Goal: Register for event/course

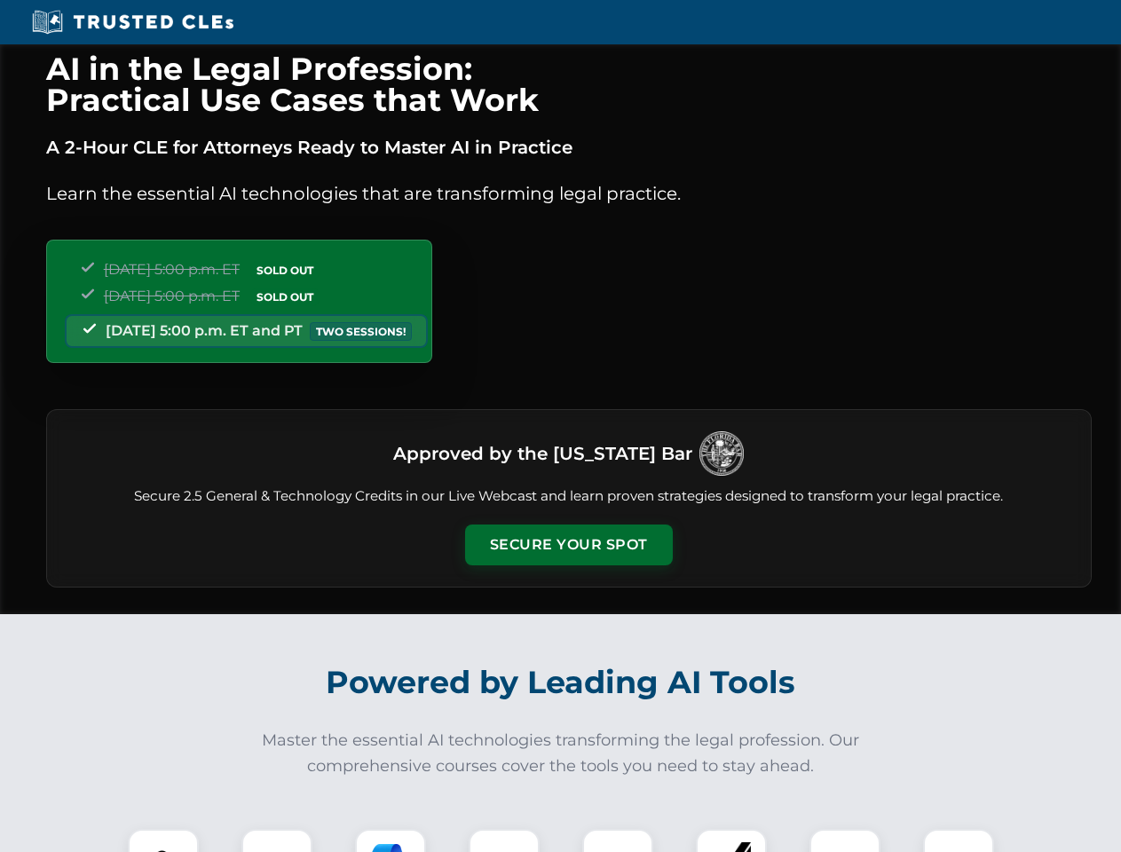
click at [568, 545] on button "Secure Your Spot" at bounding box center [569, 545] width 208 height 41
click at [163, 841] on img at bounding box center [163, 864] width 51 height 51
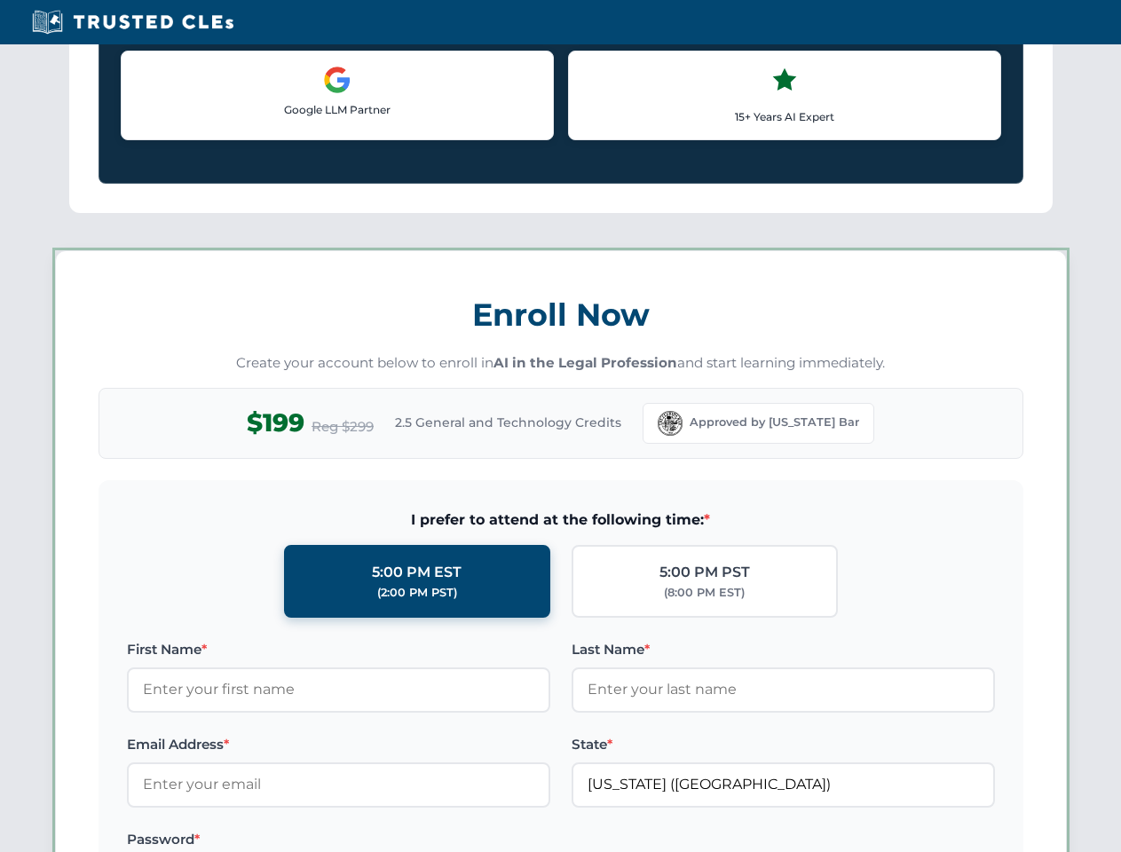
click at [391, 841] on label "Password *" at bounding box center [338, 839] width 423 height 21
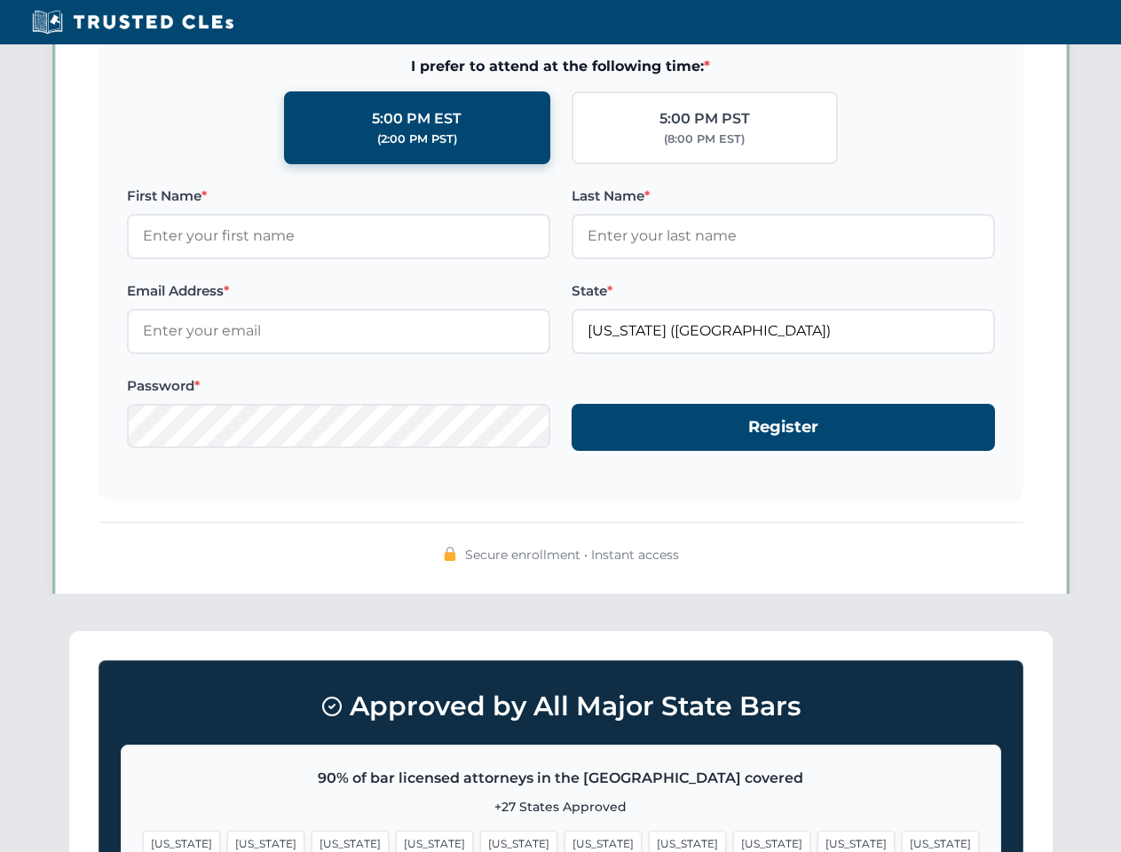
click at [818, 841] on span "[US_STATE]" at bounding box center [856, 844] width 77 height 26
